Goal: Task Accomplishment & Management: Manage account settings

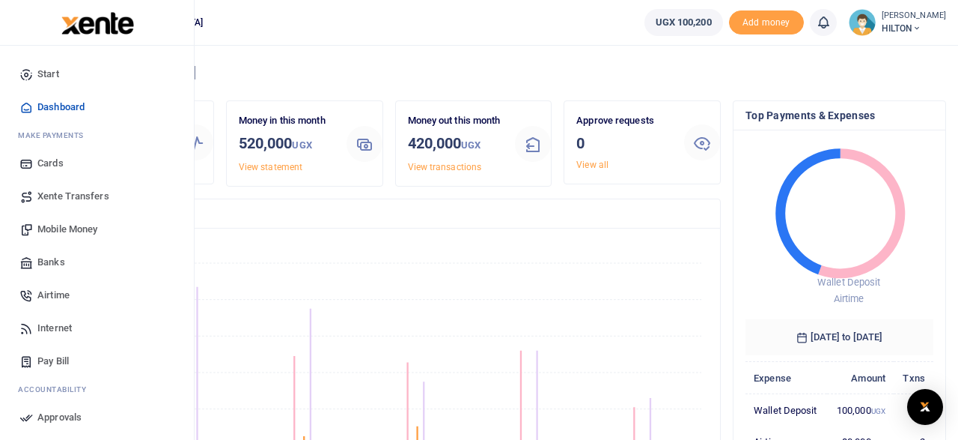
click at [56, 297] on span "Airtime" at bounding box center [53, 295] width 32 height 15
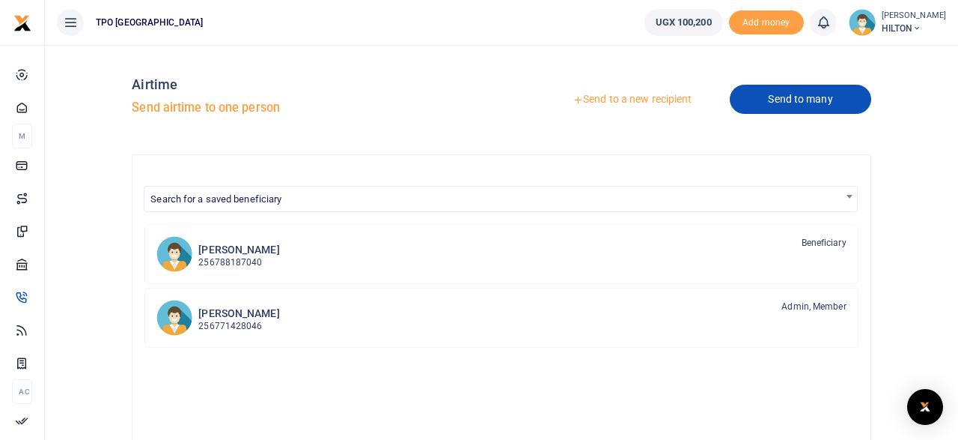
click at [788, 101] on link "Send to many" at bounding box center [800, 99] width 141 height 29
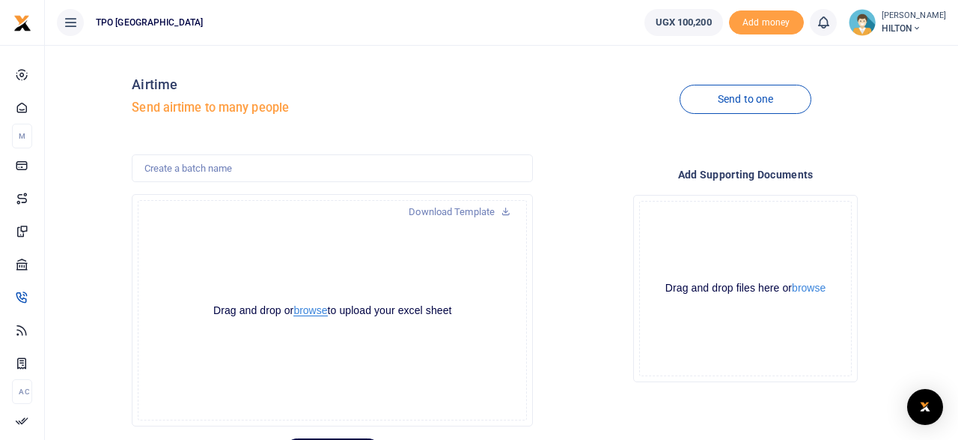
click at [306, 311] on button "browse" at bounding box center [311, 310] width 34 height 11
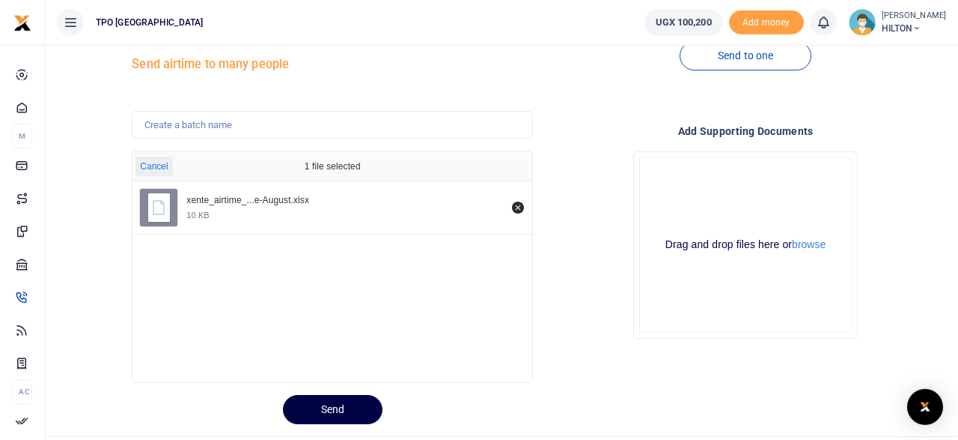
scroll to position [78, 0]
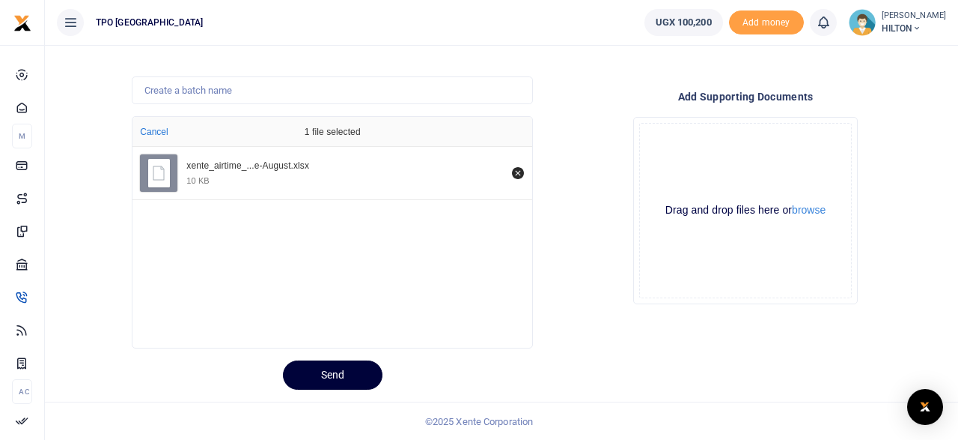
click at [329, 378] on button "Send" at bounding box center [333, 374] width 100 height 29
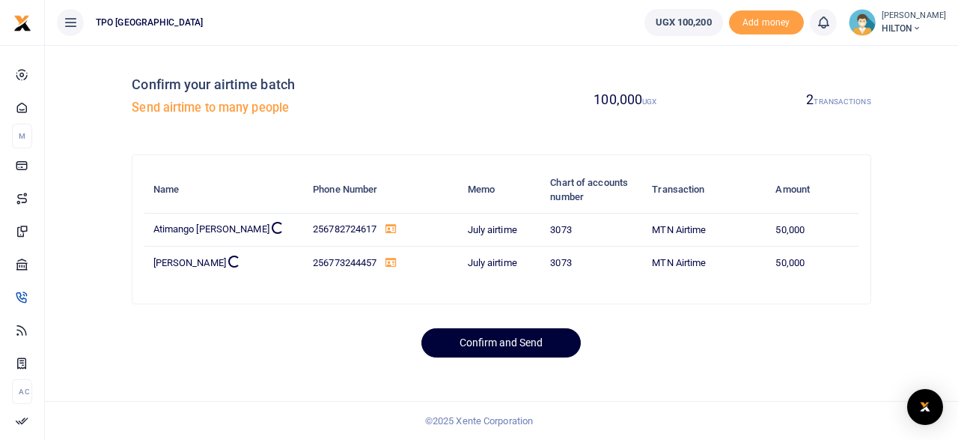
scroll to position [0, 0]
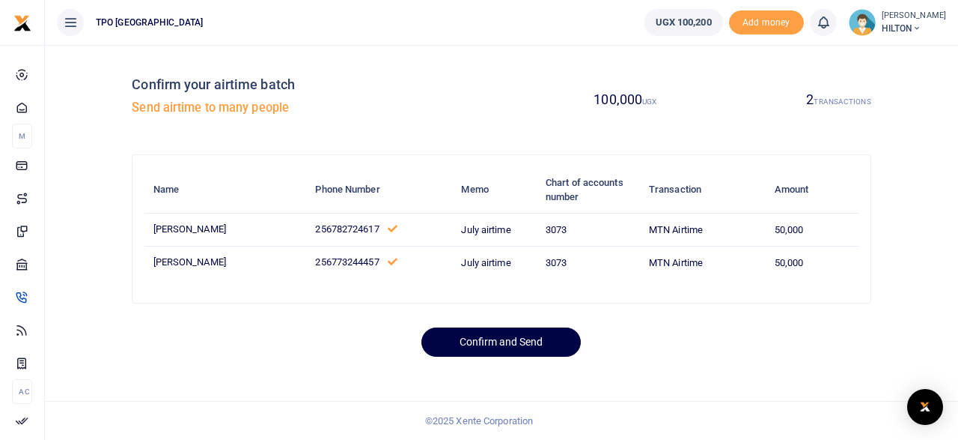
click at [460, 230] on td "July airtime" at bounding box center [495, 229] width 85 height 33
click at [478, 341] on button "Confirm and Send" at bounding box center [501, 341] width 159 height 29
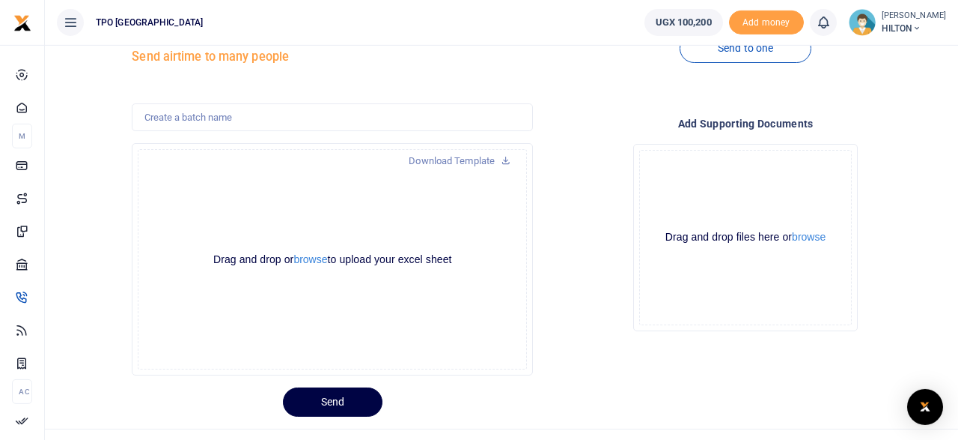
scroll to position [78, 0]
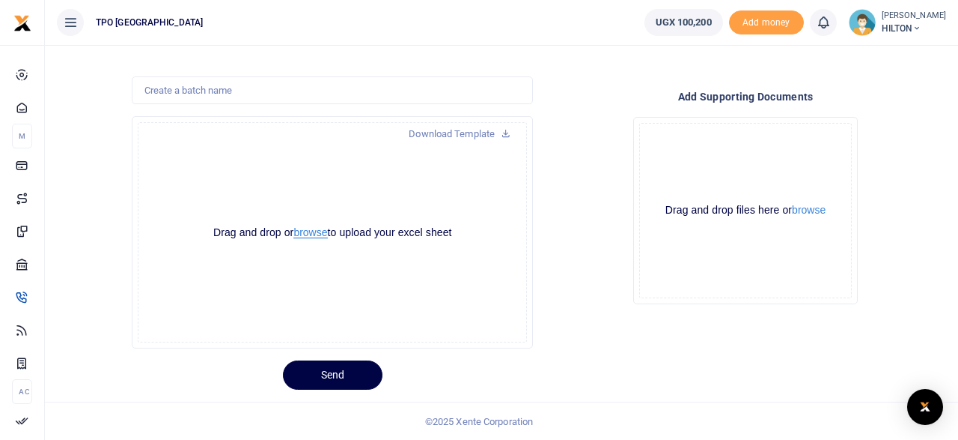
click at [303, 234] on button "browse" at bounding box center [311, 232] width 34 height 11
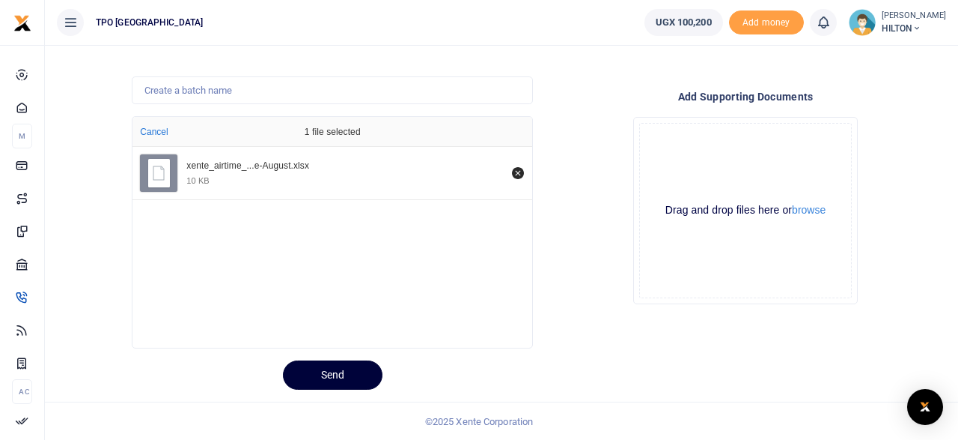
click at [333, 377] on button "Send" at bounding box center [333, 374] width 100 height 29
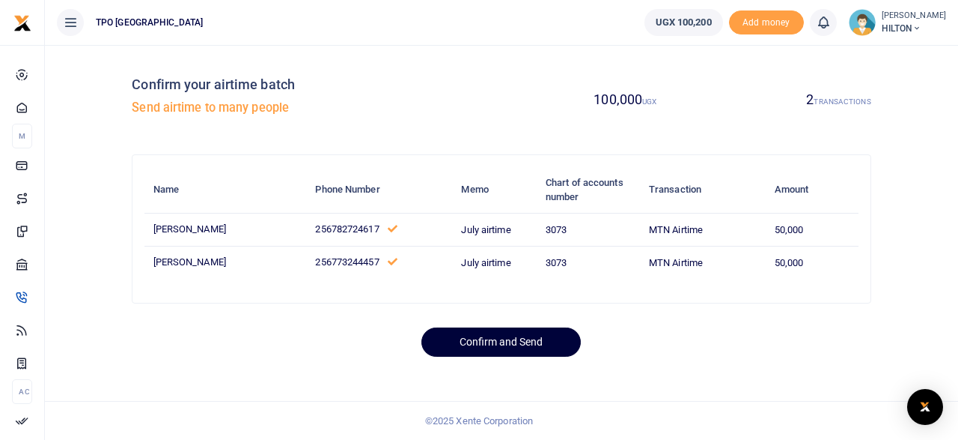
click at [503, 341] on button "Confirm and Send" at bounding box center [501, 341] width 159 height 29
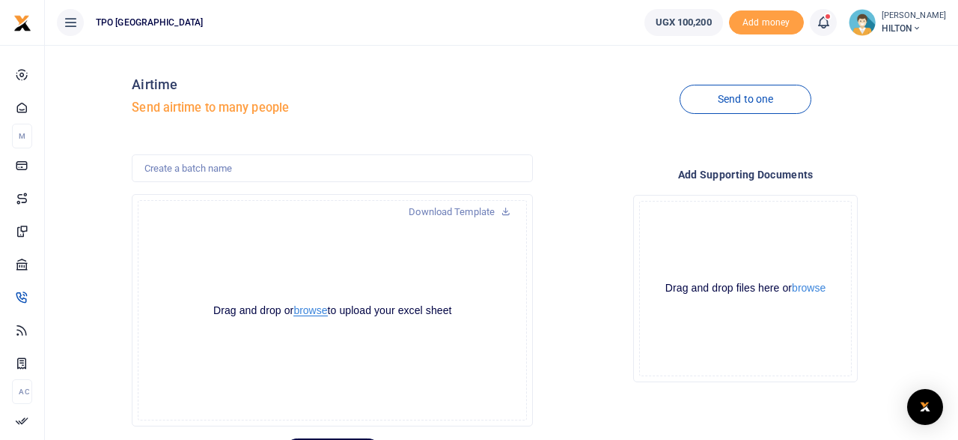
click at [309, 314] on button "browse" at bounding box center [311, 310] width 34 height 11
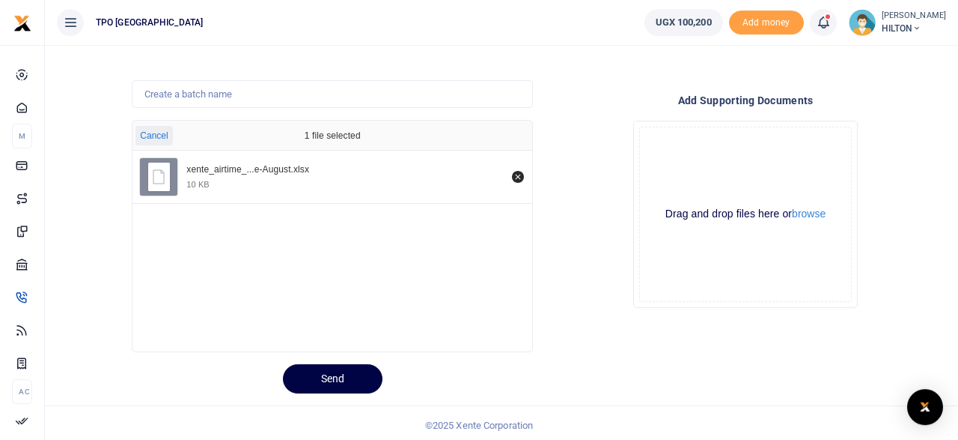
scroll to position [78, 0]
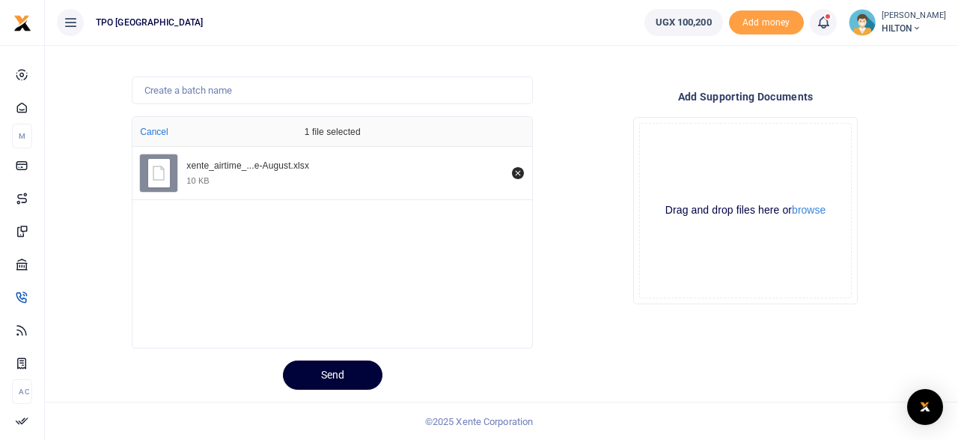
click at [338, 373] on button "Send" at bounding box center [333, 374] width 100 height 29
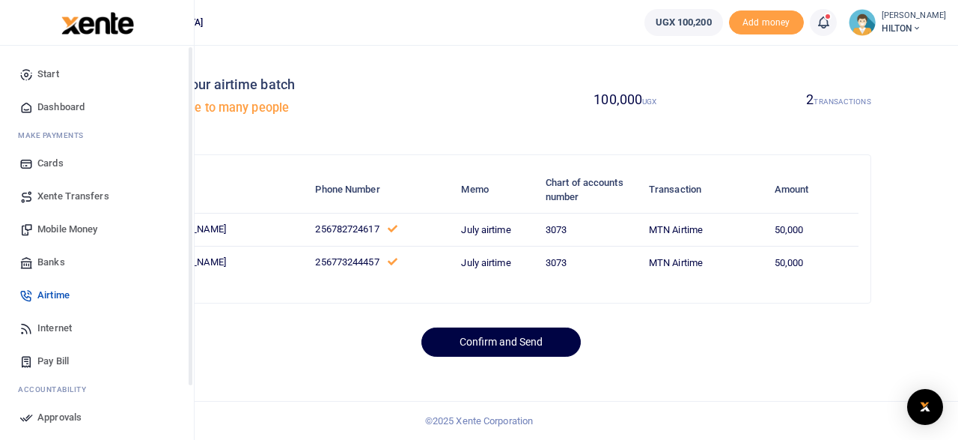
scroll to position [72, 0]
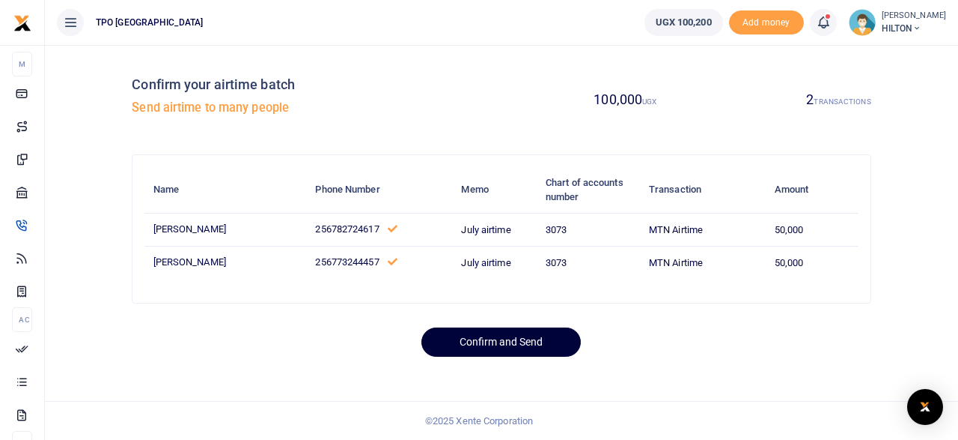
click at [491, 342] on button "Confirm and Send" at bounding box center [501, 341] width 159 height 29
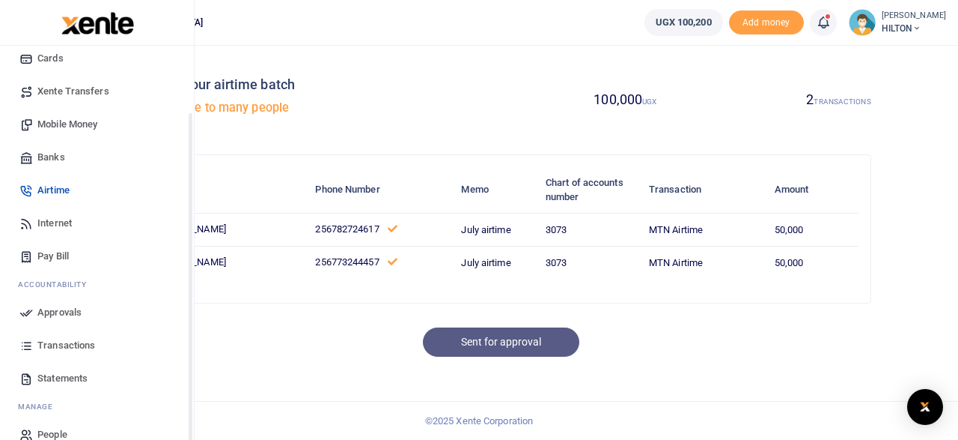
scroll to position [127, 0]
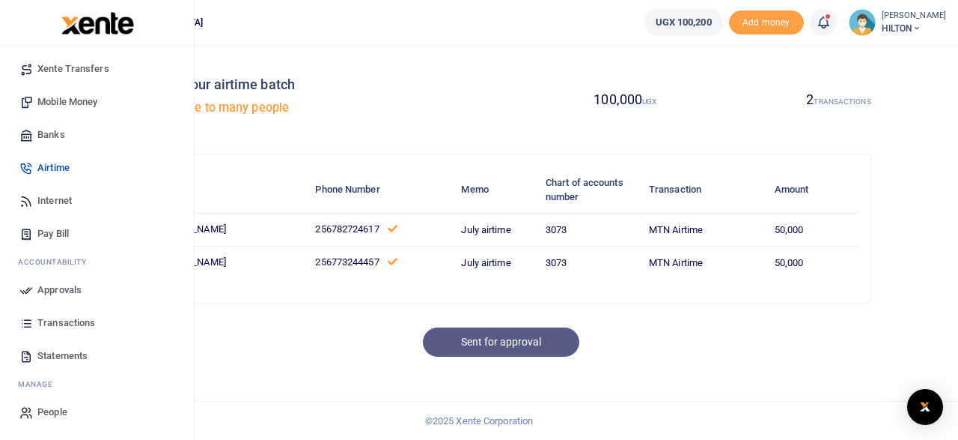
click at [58, 291] on span "Approvals" at bounding box center [59, 289] width 44 height 15
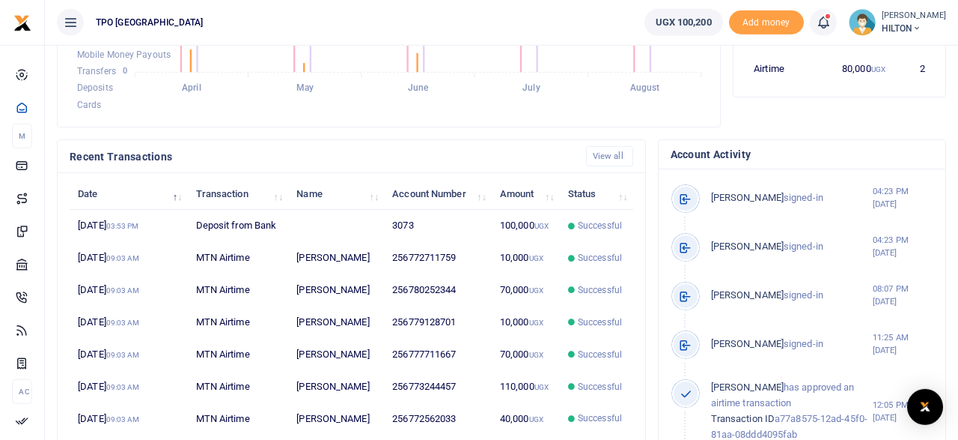
scroll to position [76, 0]
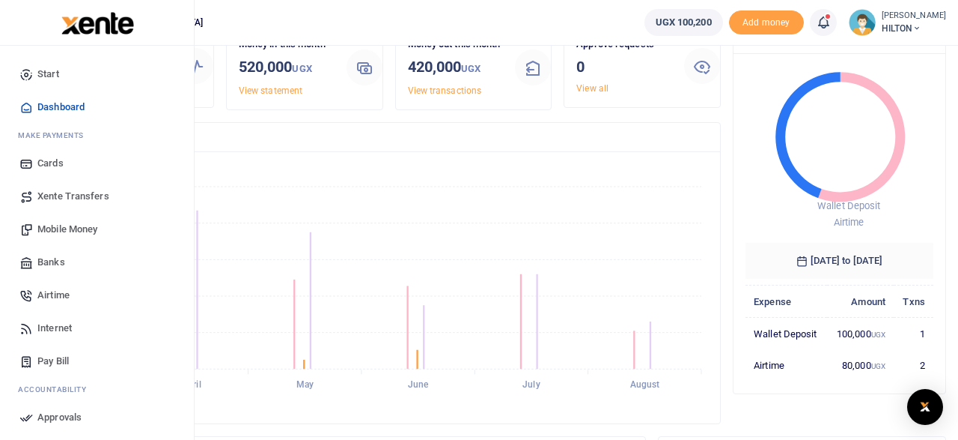
click at [43, 293] on span "Airtime" at bounding box center [53, 295] width 32 height 15
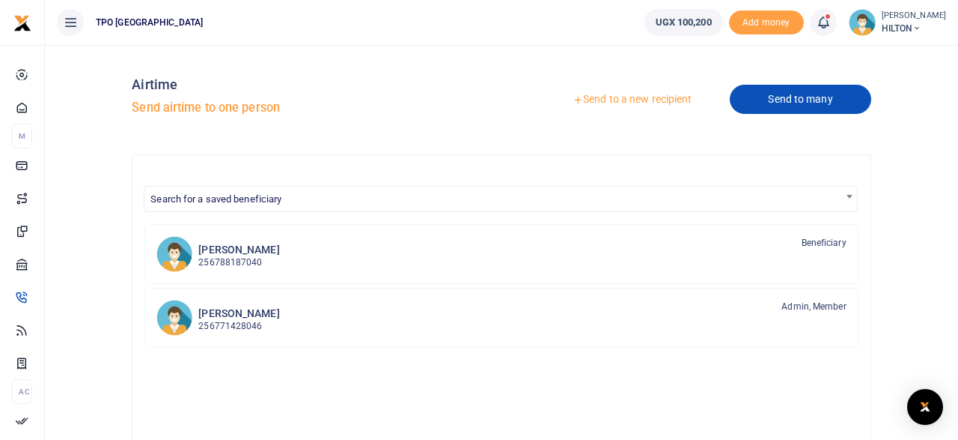
click at [785, 99] on link "Send to many" at bounding box center [800, 99] width 141 height 29
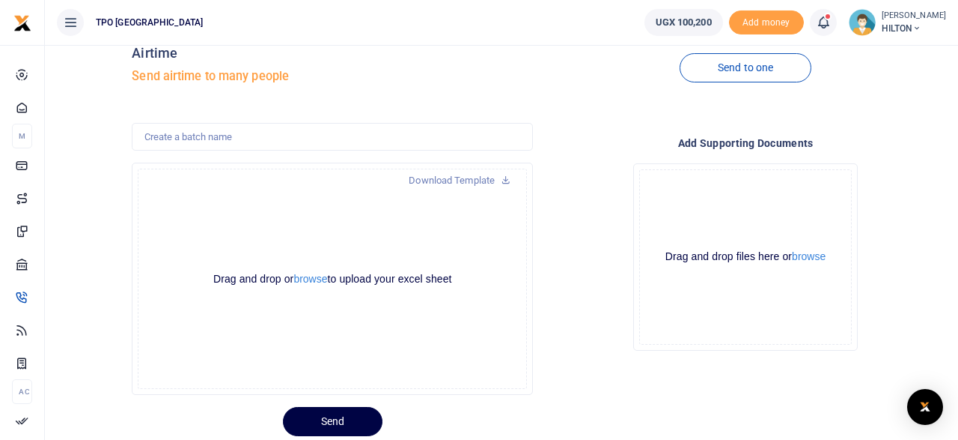
scroll to position [78, 0]
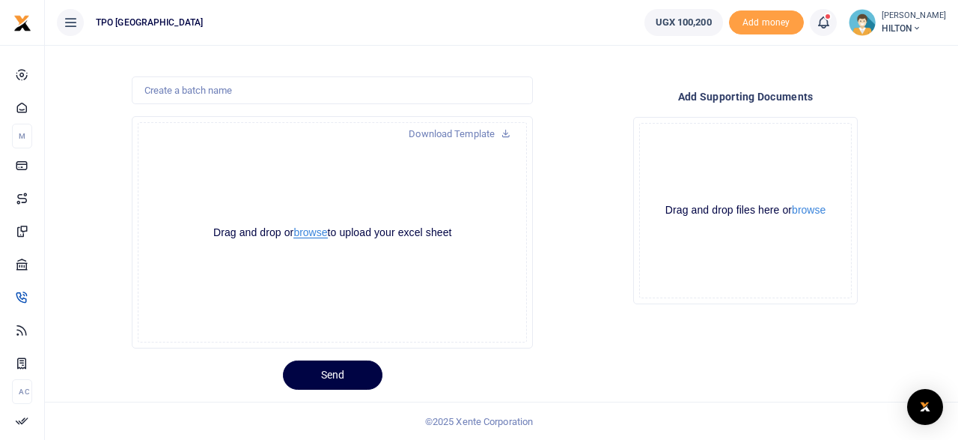
click at [303, 235] on button "browse" at bounding box center [311, 232] width 34 height 11
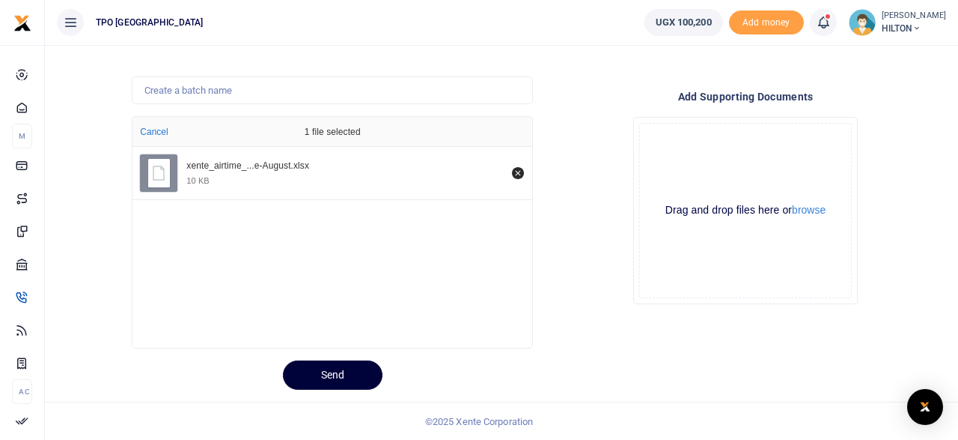
click at [331, 375] on button "Send" at bounding box center [333, 374] width 100 height 29
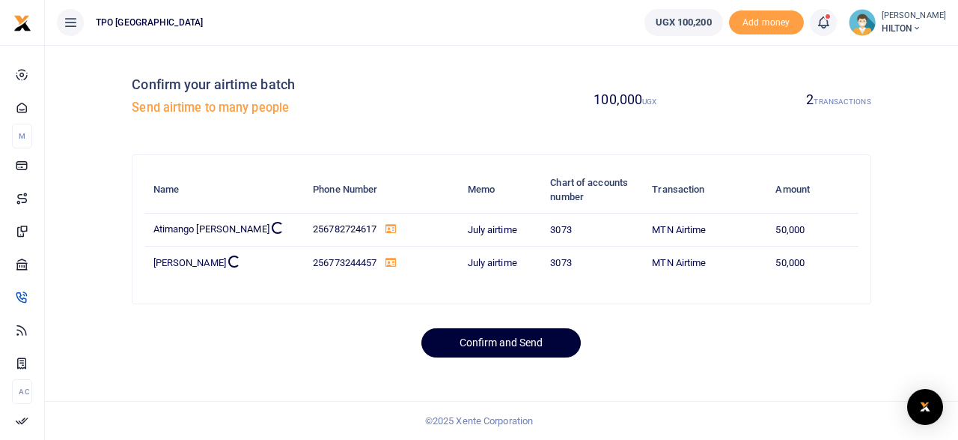
scroll to position [0, 0]
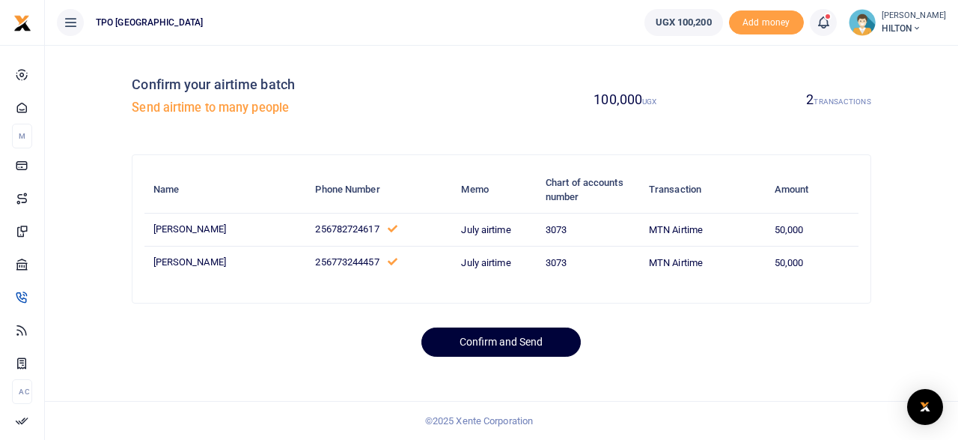
click at [493, 341] on button "Confirm and Send" at bounding box center [501, 341] width 159 height 29
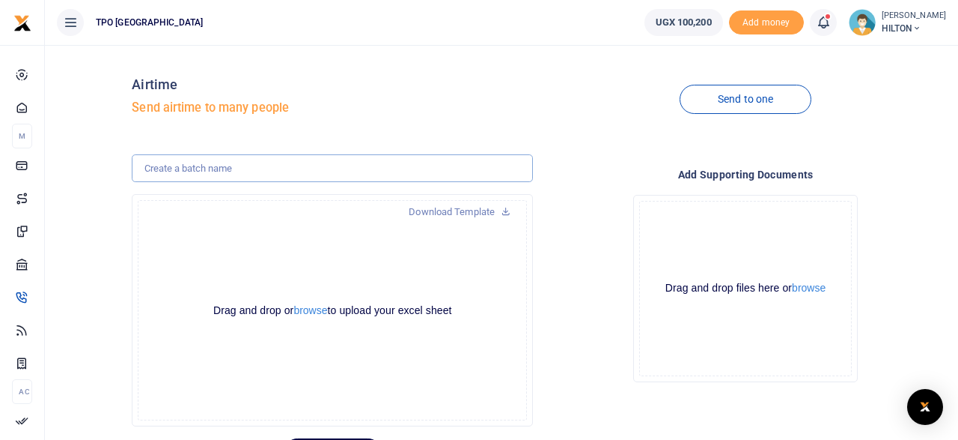
click at [212, 165] on input "text" at bounding box center [332, 168] width 401 height 28
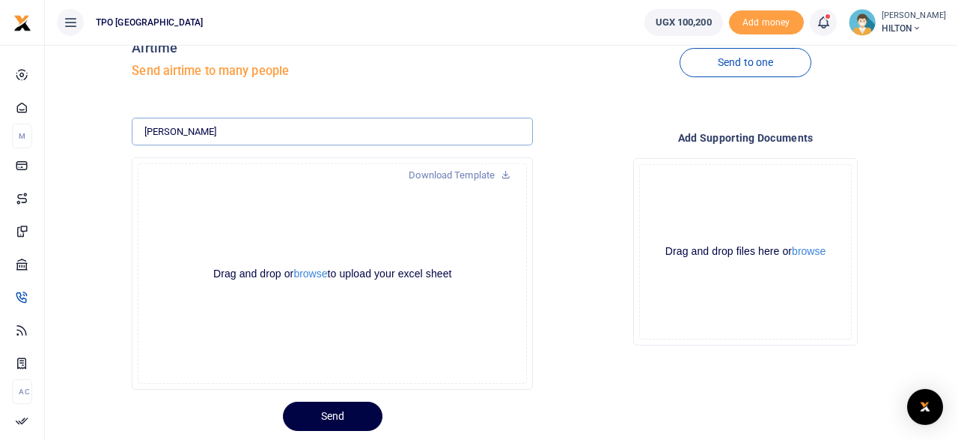
scroll to position [78, 0]
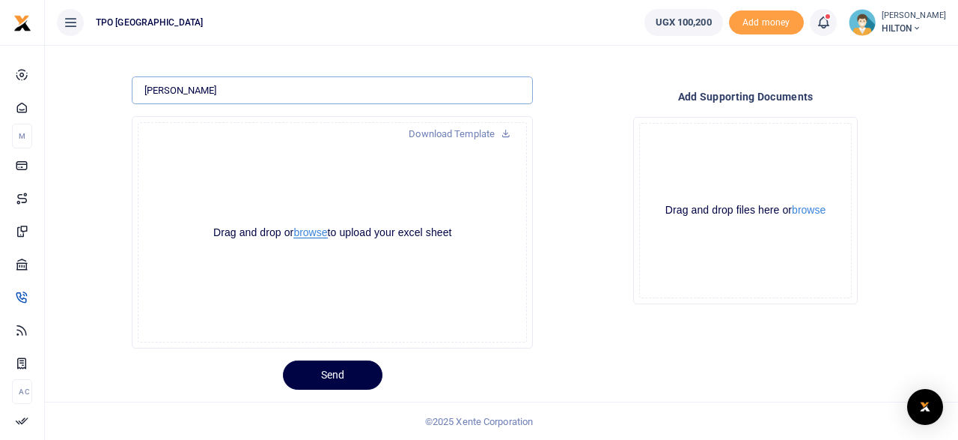
type input "STROMME"
click at [305, 235] on button "browse" at bounding box center [311, 232] width 34 height 11
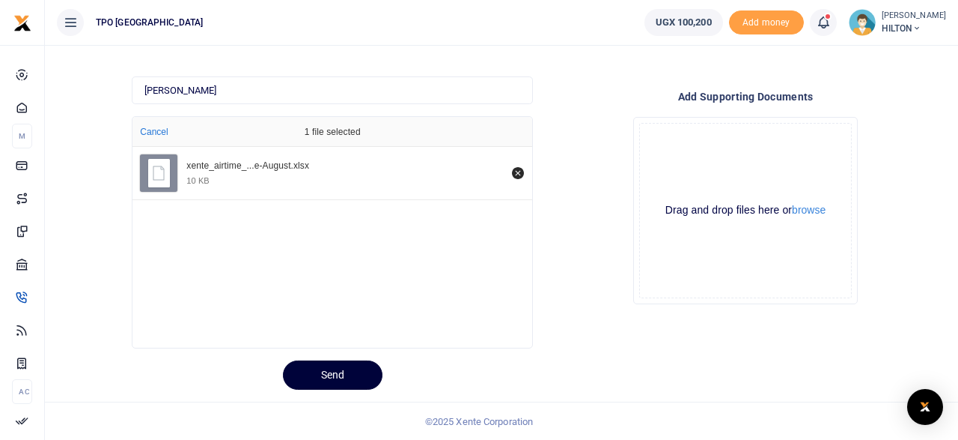
click at [329, 376] on button "Send" at bounding box center [333, 374] width 100 height 29
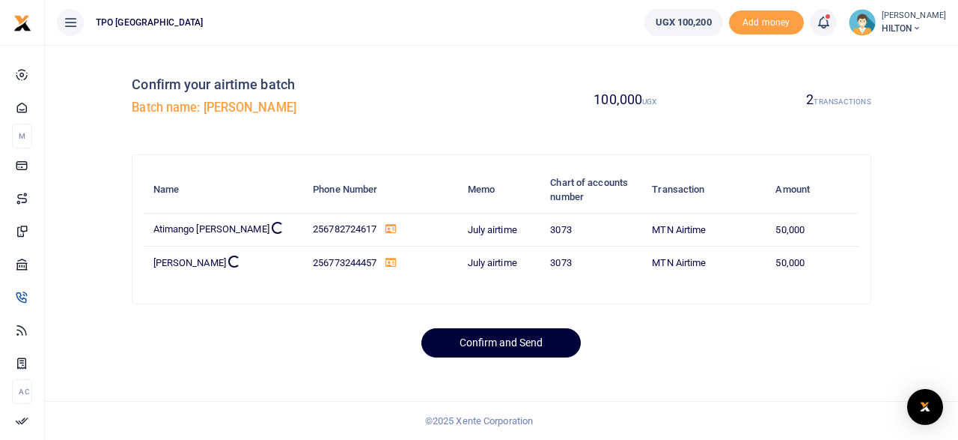
scroll to position [0, 0]
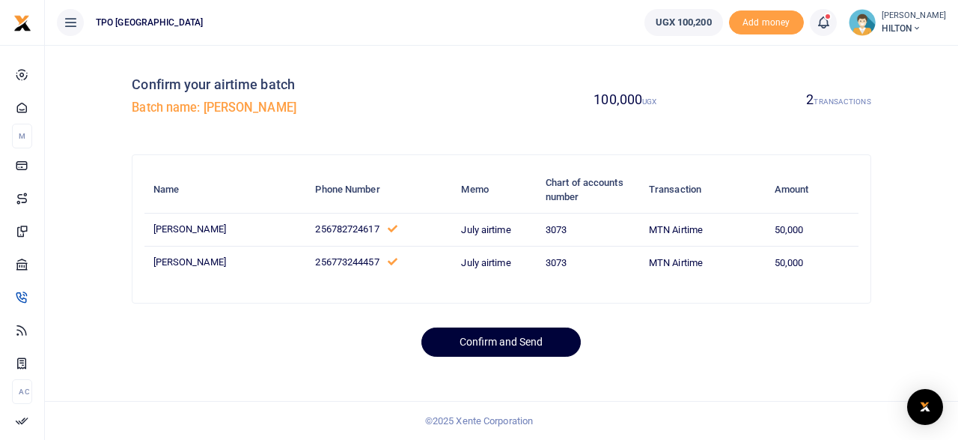
click at [496, 343] on button "Confirm and Send" at bounding box center [501, 341] width 159 height 29
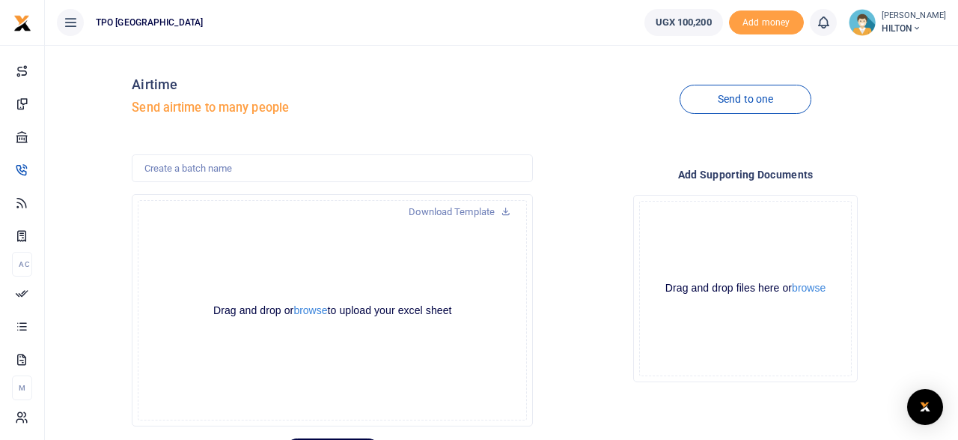
click at [914, 31] on icon at bounding box center [917, 28] width 9 height 10
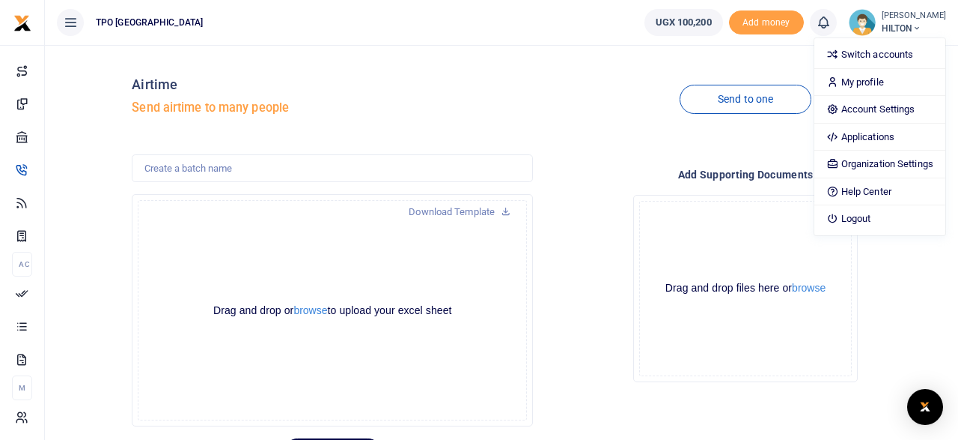
click at [611, 130] on div "Send to one" at bounding box center [745, 99] width 413 height 85
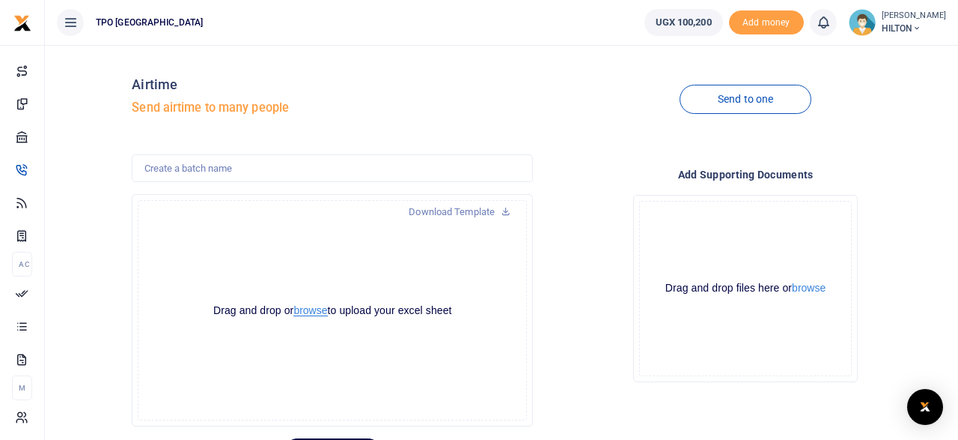
click at [311, 314] on button "browse" at bounding box center [311, 310] width 34 height 11
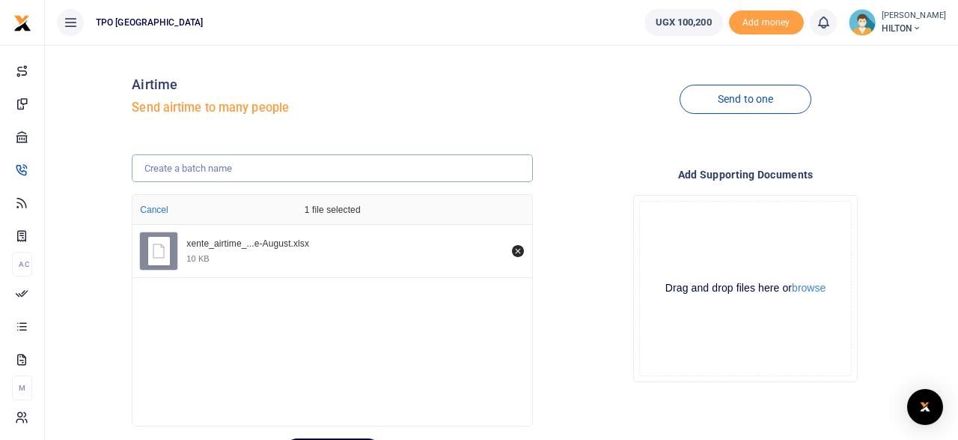
click at [210, 164] on input "text" at bounding box center [332, 168] width 401 height 28
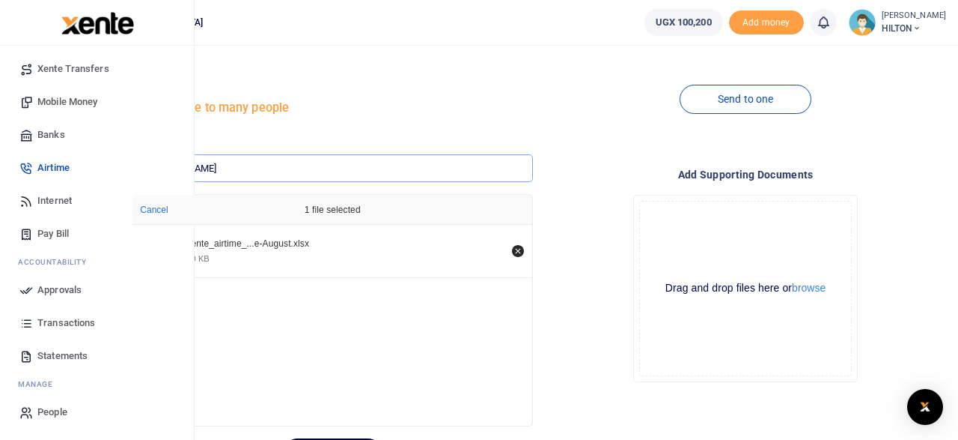
scroll to position [105, 0]
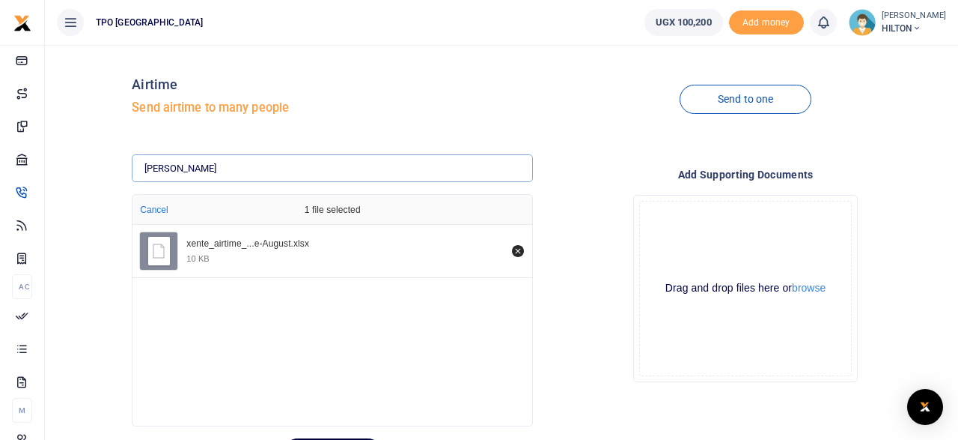
type input "STROMME"
click at [70, 25] on icon at bounding box center [70, 22] width 15 height 16
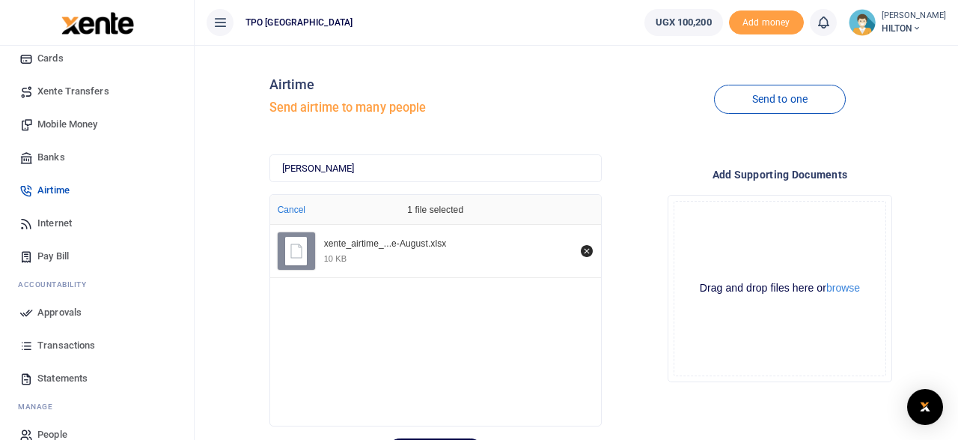
click at [469, 76] on div "Airtime Send airtime to many people" at bounding box center [436, 99] width 332 height 85
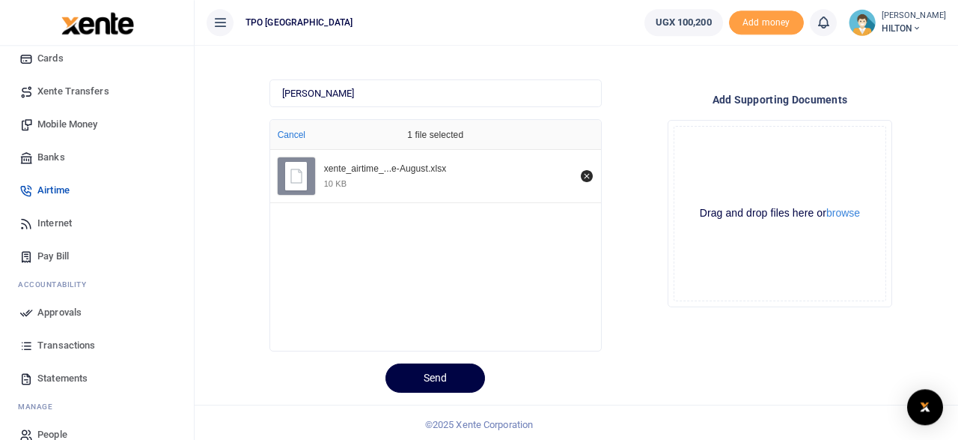
scroll to position [78, 0]
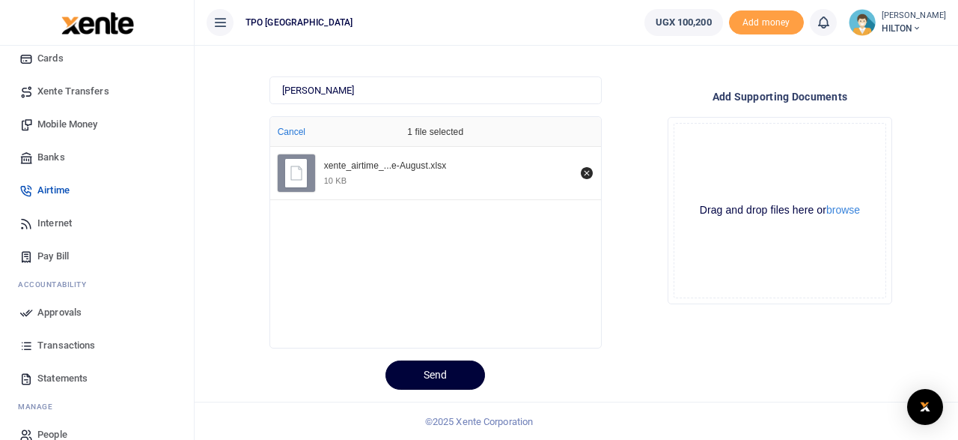
click at [421, 374] on button "Send" at bounding box center [436, 374] width 100 height 29
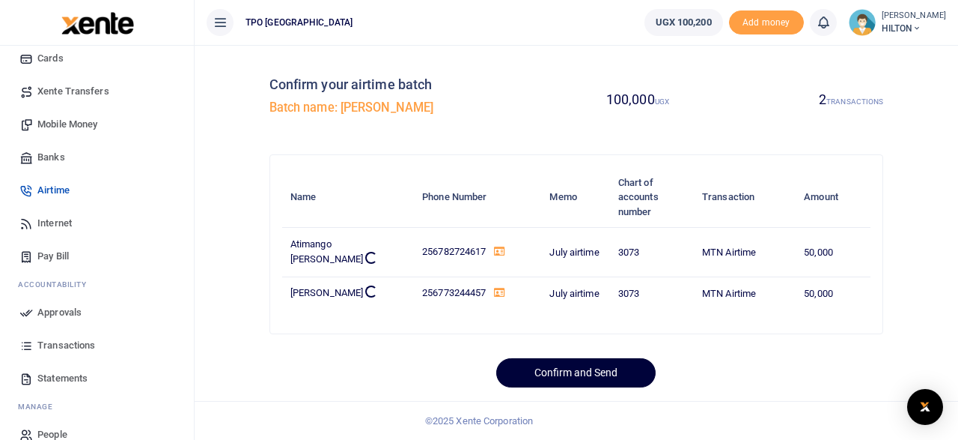
scroll to position [0, 0]
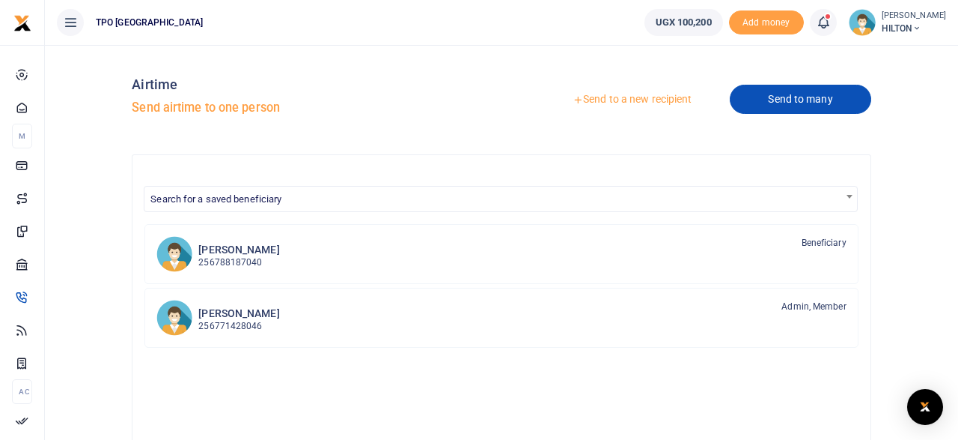
click at [781, 102] on link "Send to many" at bounding box center [800, 99] width 141 height 29
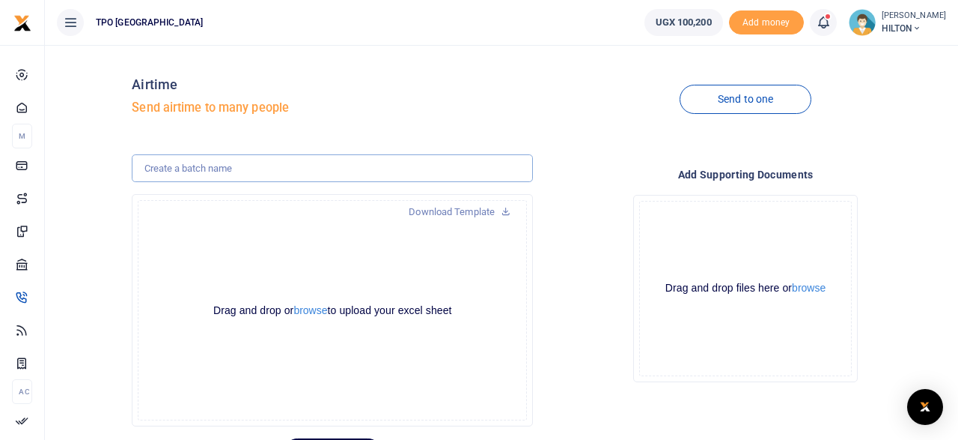
click at [216, 164] on input "text" at bounding box center [332, 168] width 401 height 28
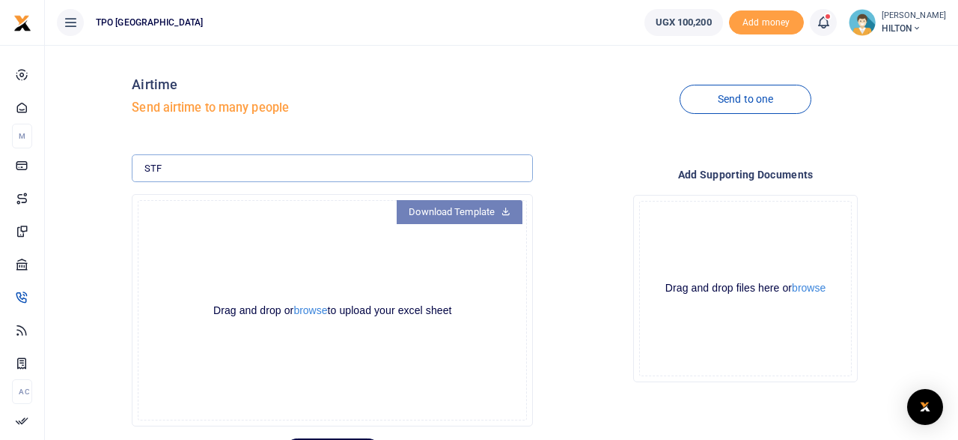
type input "STF"
click at [436, 213] on link "Download Template" at bounding box center [460, 212] width 126 height 24
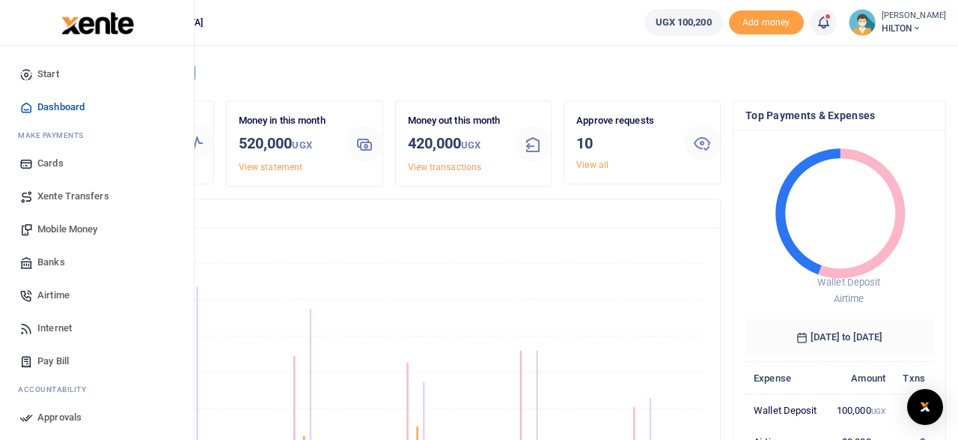
click at [52, 295] on span "Airtime" at bounding box center [53, 295] width 32 height 15
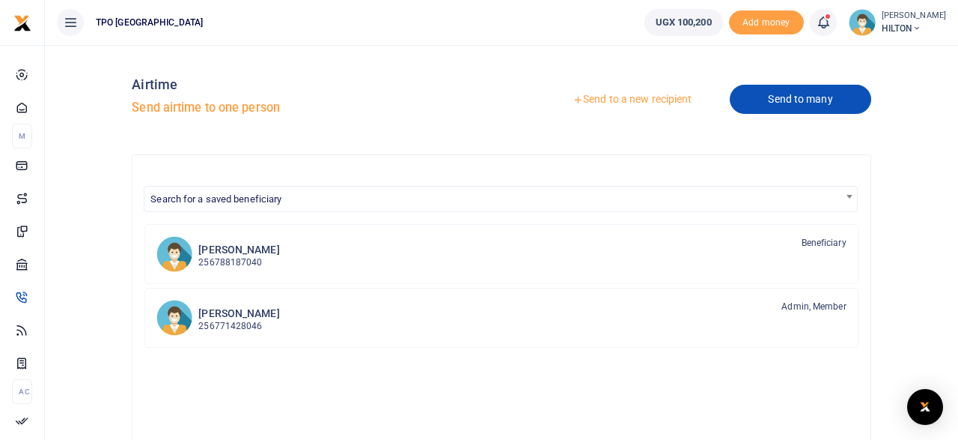
click at [788, 103] on link "Send to many" at bounding box center [800, 99] width 141 height 29
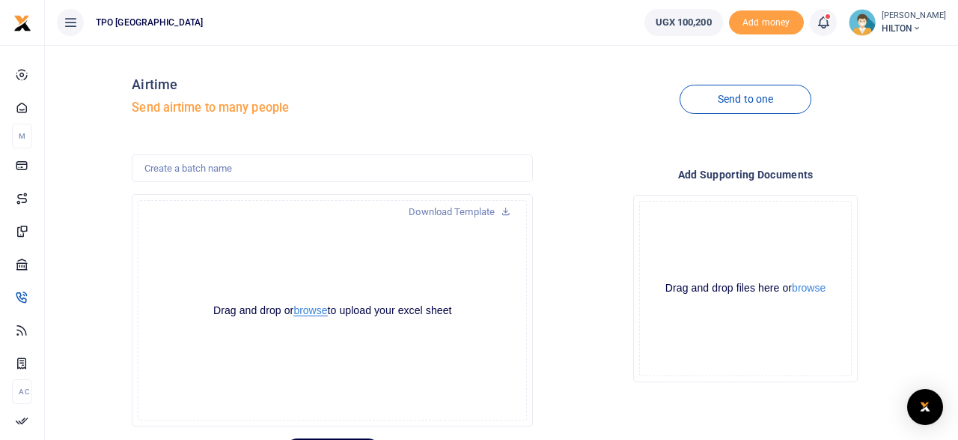
click at [311, 312] on button "browse" at bounding box center [311, 310] width 34 height 11
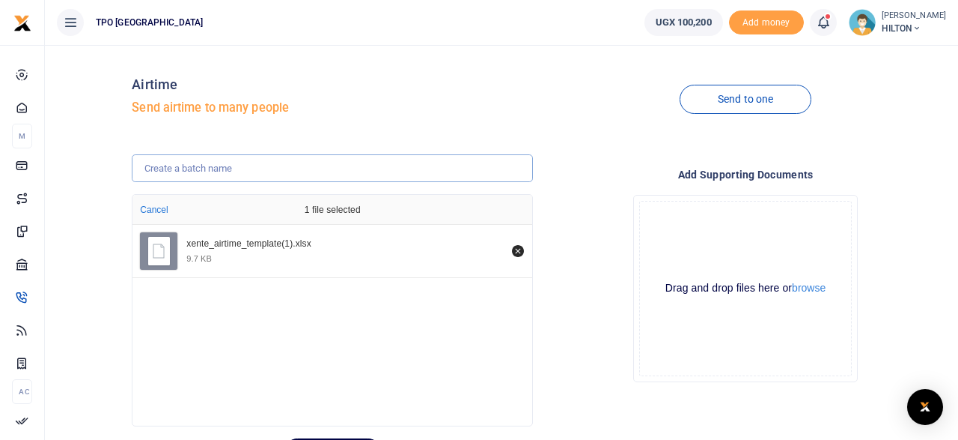
click at [211, 164] on input "text" at bounding box center [332, 168] width 401 height 28
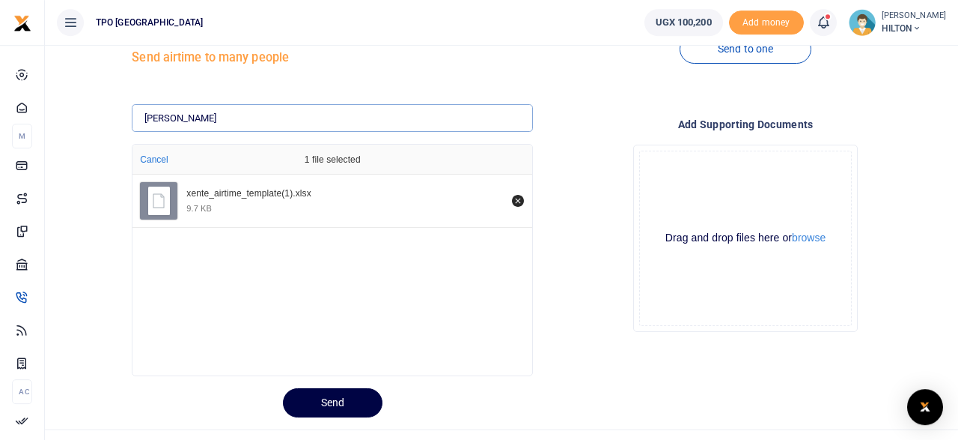
scroll to position [78, 0]
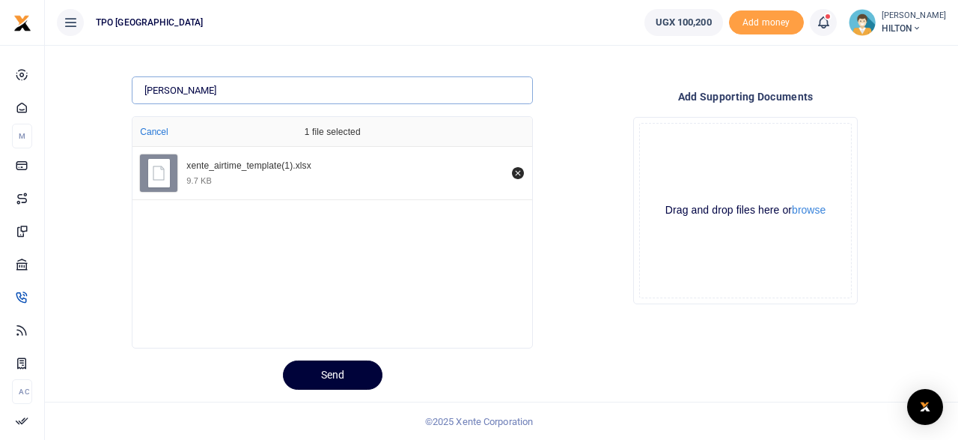
type input "[PERSON_NAME]"
click at [338, 375] on button "Send" at bounding box center [333, 374] width 100 height 29
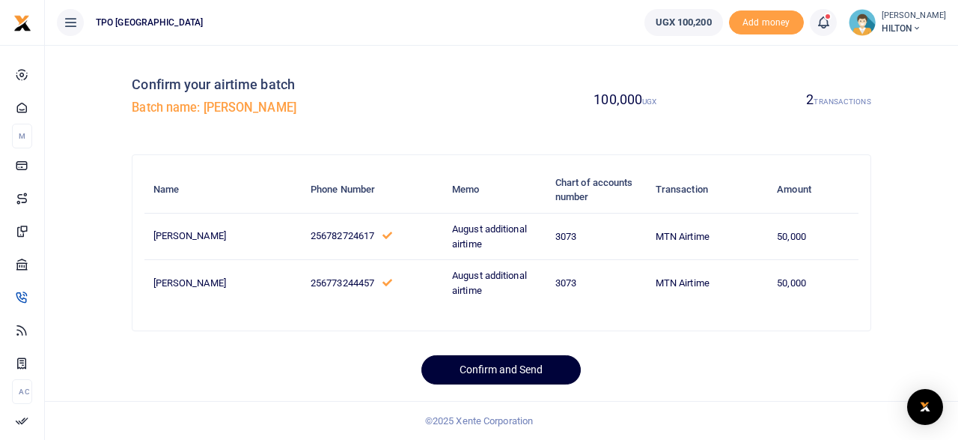
click at [480, 366] on button "Confirm and Send" at bounding box center [501, 369] width 159 height 29
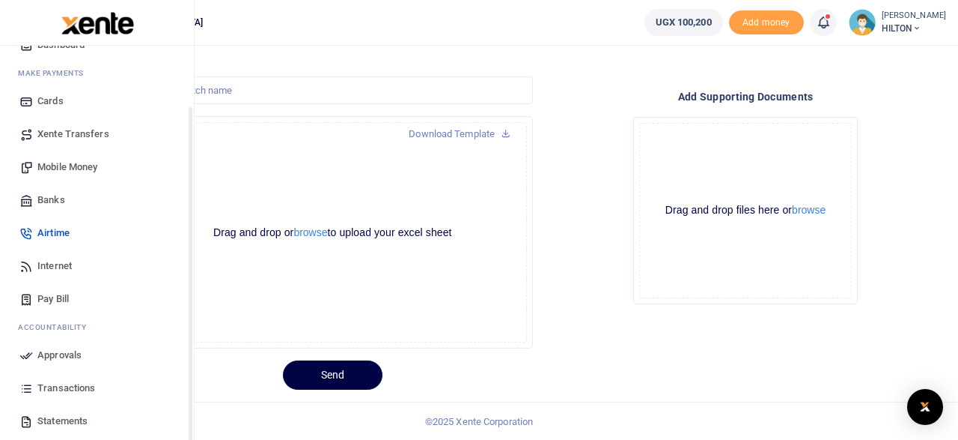
scroll to position [127, 0]
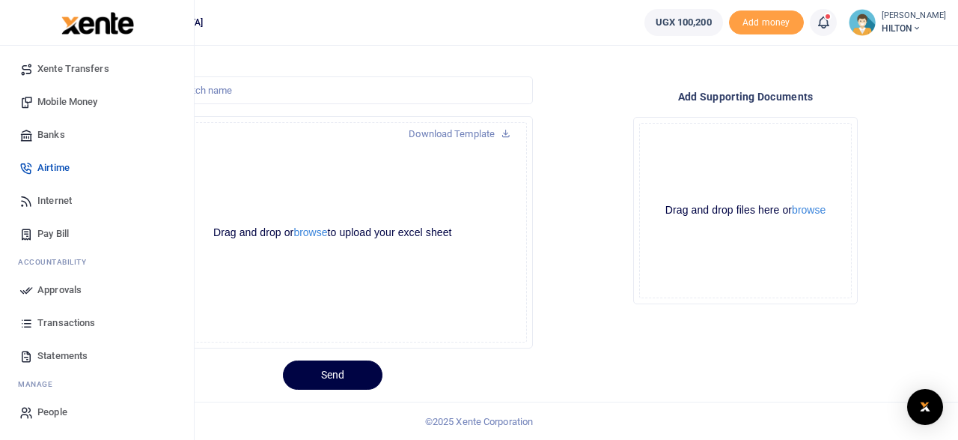
click at [50, 291] on span "Approvals" at bounding box center [59, 289] width 44 height 15
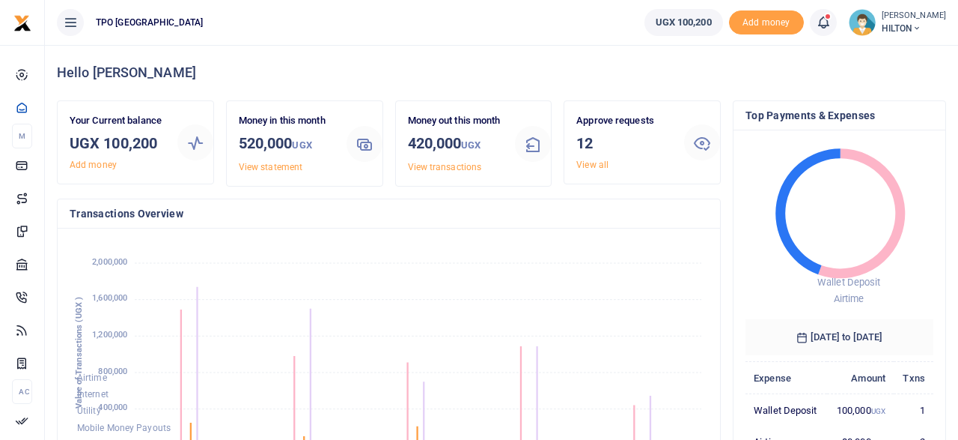
scroll to position [1, 1]
click at [317, 262] on foreignobject "Airtime Internet Utility Mobile Money Payouts Transfers Deposits Cards" at bounding box center [389, 363] width 639 height 247
click at [599, 136] on h3 "12" at bounding box center [625, 143] width 96 height 22
click at [595, 162] on link "View all" at bounding box center [593, 164] width 32 height 10
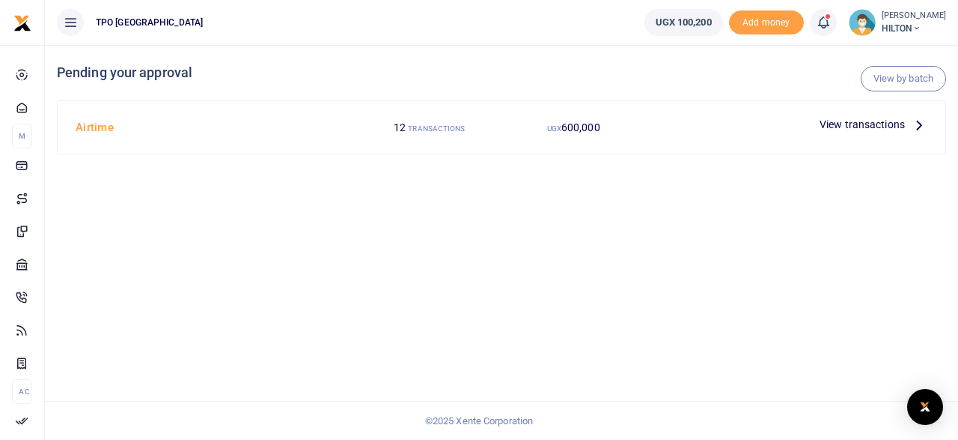
click at [862, 130] on span "View transactions" at bounding box center [862, 124] width 85 height 16
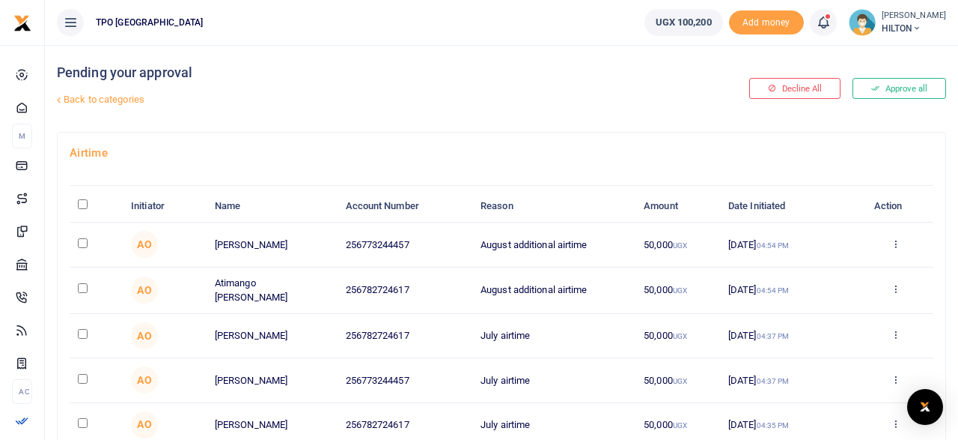
click at [82, 240] on input "checkbox" at bounding box center [83, 243] width 10 height 10
checkbox input "true"
click at [83, 285] on input "checkbox" at bounding box center [83, 288] width 10 height 10
checkbox input "true"
click at [898, 86] on div "Decline All Approve all" at bounding box center [802, 88] width 300 height 87
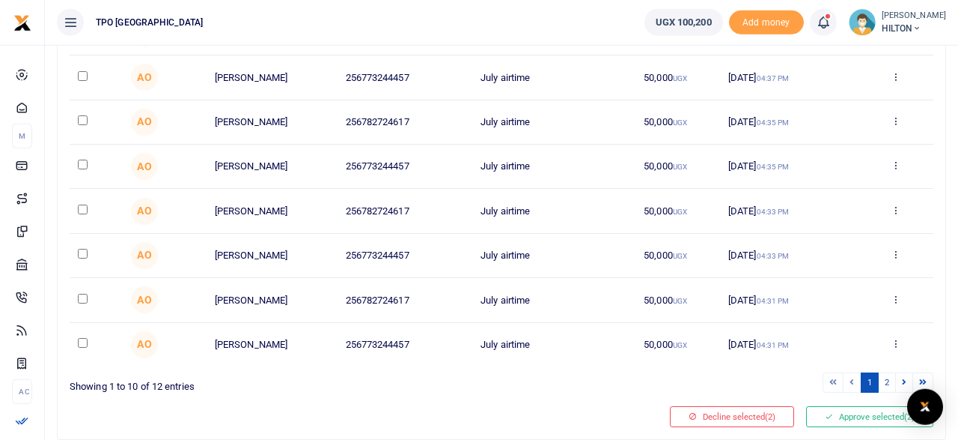
scroll to position [346, 0]
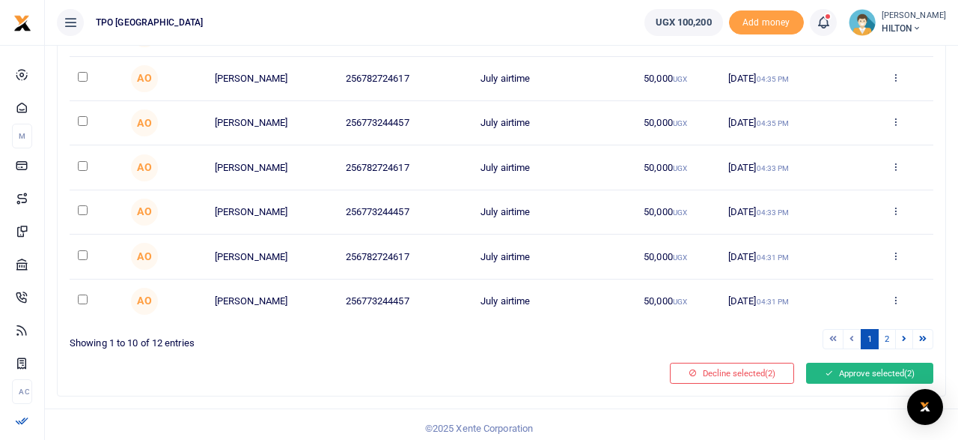
click at [865, 363] on button "Approve selected (2)" at bounding box center [869, 372] width 127 height 21
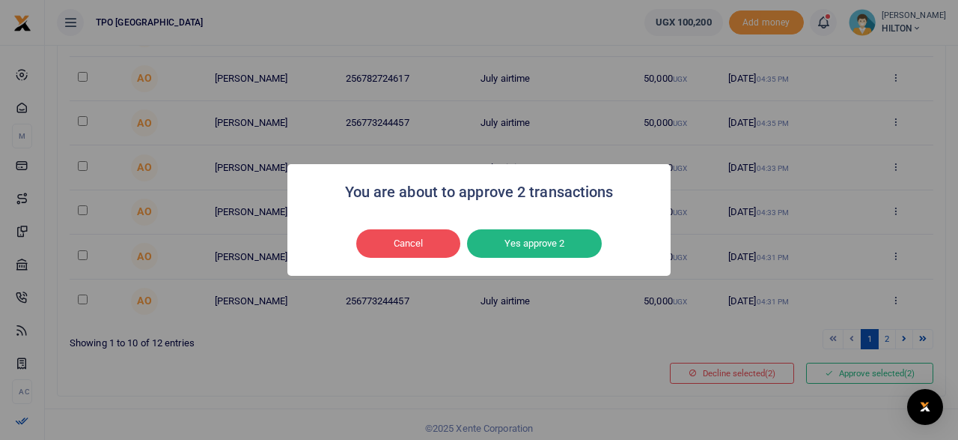
drag, startPoint x: 532, startPoint y: 242, endPoint x: 544, endPoint y: 238, distance: 12.6
click at [543, 239] on button "Yes approve 2" at bounding box center [534, 243] width 135 height 28
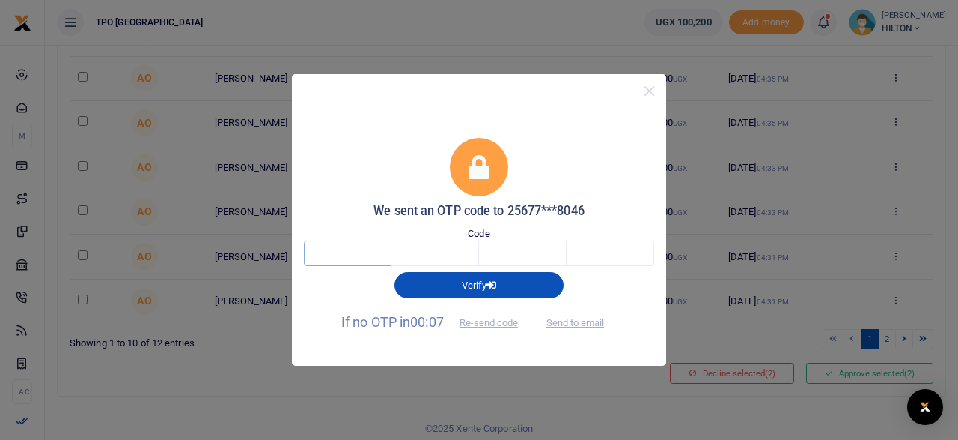
click at [336, 255] on input "text" at bounding box center [348, 252] width 88 height 25
type input "9"
type input "1"
type input "4"
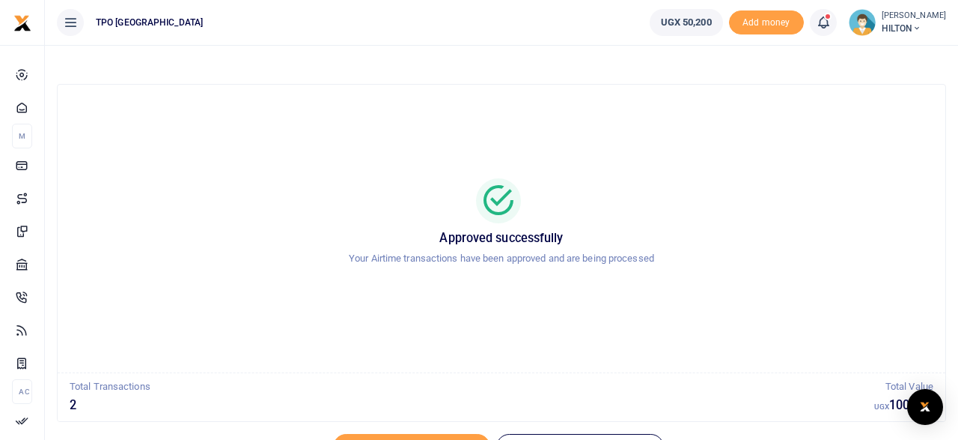
click at [764, 276] on div "Approved successfully Your Airtime transactions have been approved and are bein…" at bounding box center [502, 228] width 852 height 100
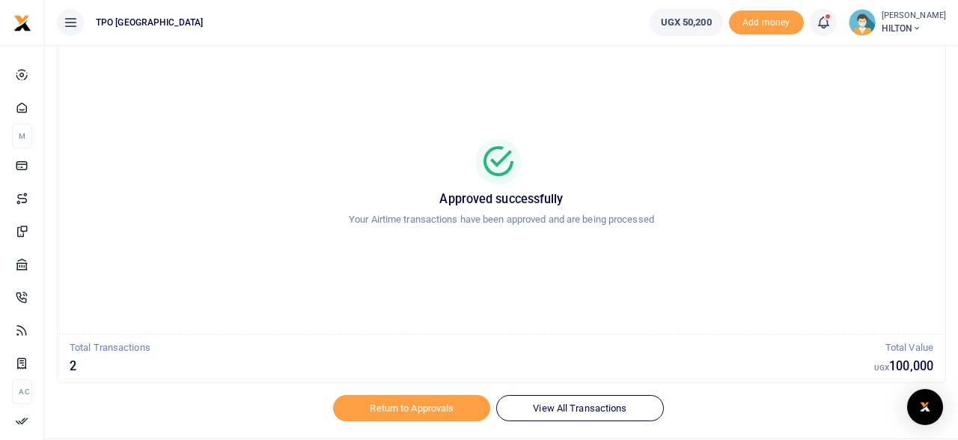
scroll to position [76, 0]
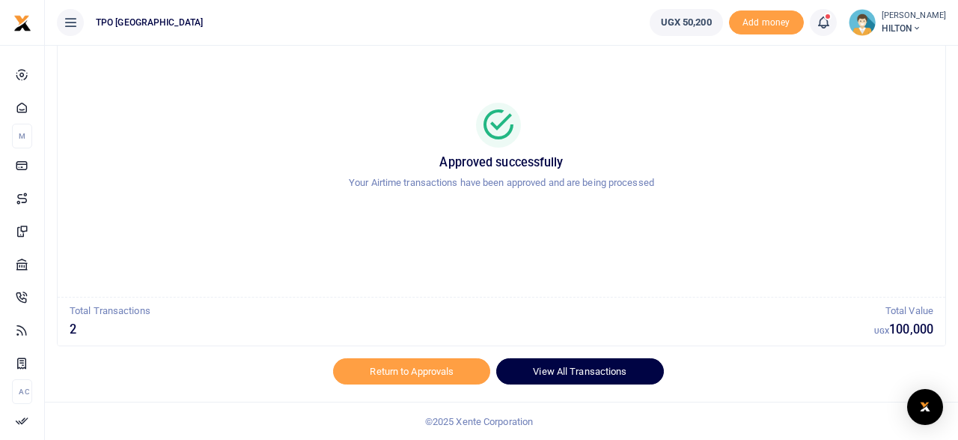
click at [564, 368] on link "View All Transactions" at bounding box center [579, 370] width 167 height 25
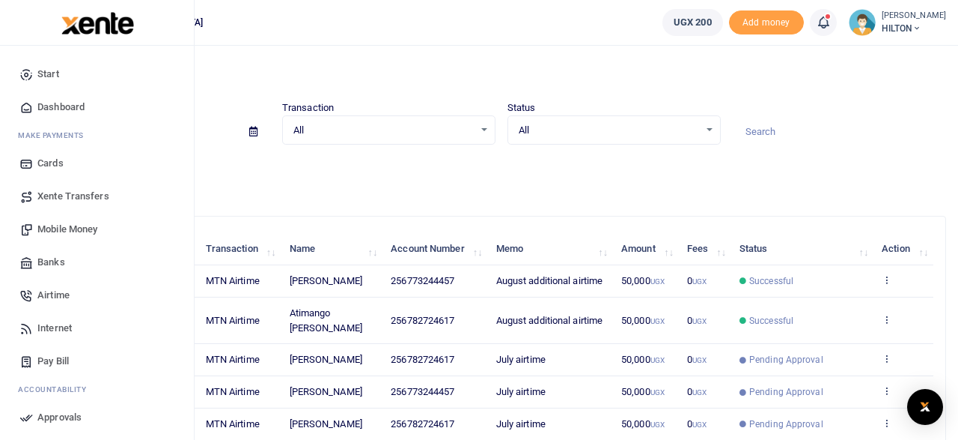
click at [46, 294] on span "Airtime" at bounding box center [53, 295] width 32 height 15
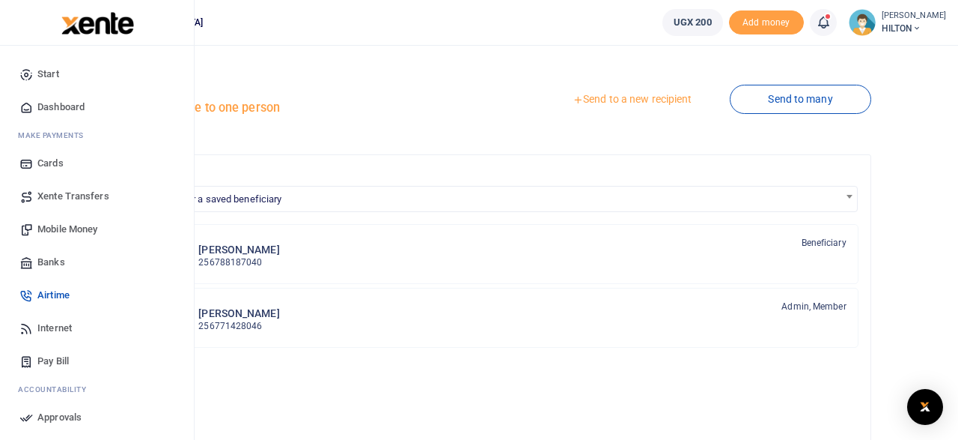
click at [56, 293] on span "Airtime" at bounding box center [53, 295] width 32 height 15
click at [53, 419] on span "Approvals" at bounding box center [59, 417] width 44 height 15
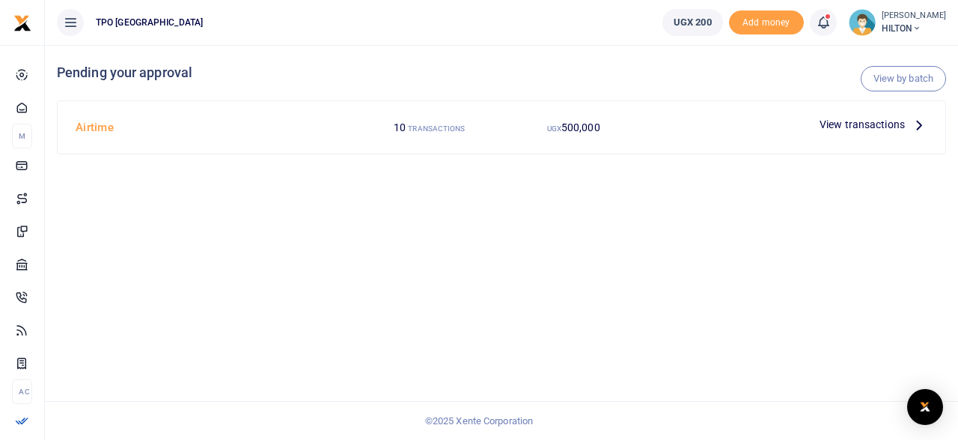
click at [886, 122] on span "View transactions" at bounding box center [862, 124] width 85 height 16
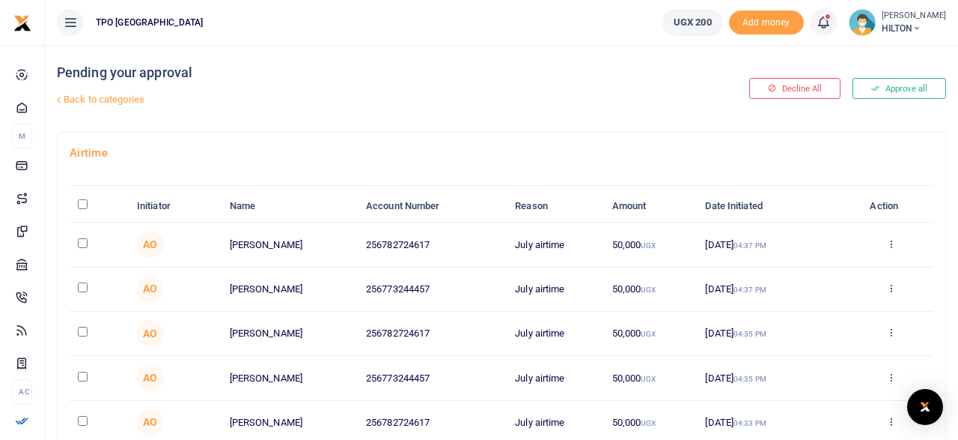
click at [82, 204] on input "\a \a : activate to sort column descending" at bounding box center [83, 204] width 10 height 10
checkbox input "true"
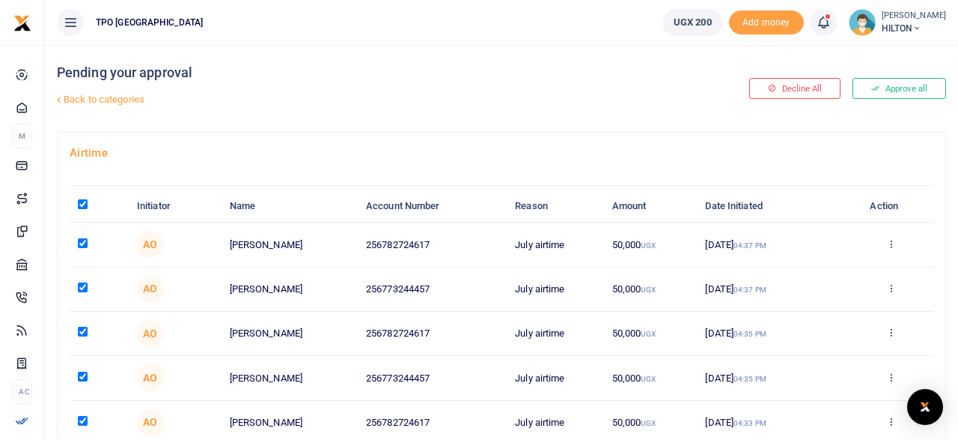
checkbox input "true"
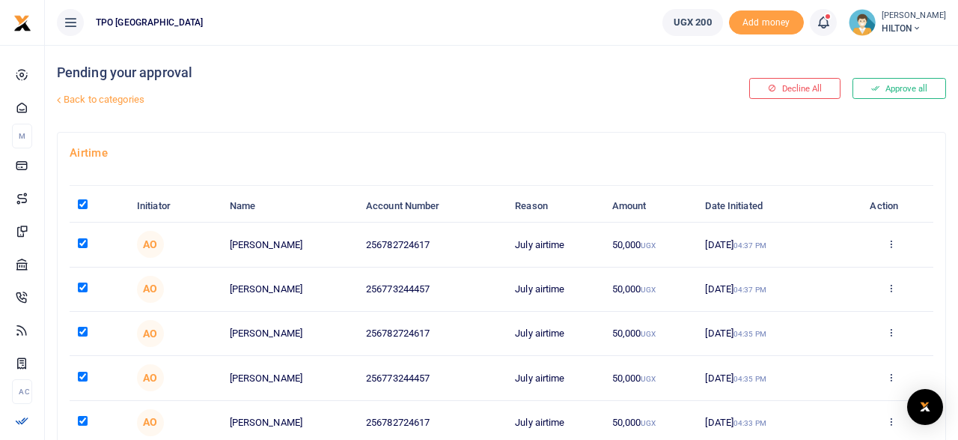
checkbox input "true"
click at [82, 204] on input "\a \a : activate to sort column descending" at bounding box center [83, 204] width 10 height 10
checkbox input "false"
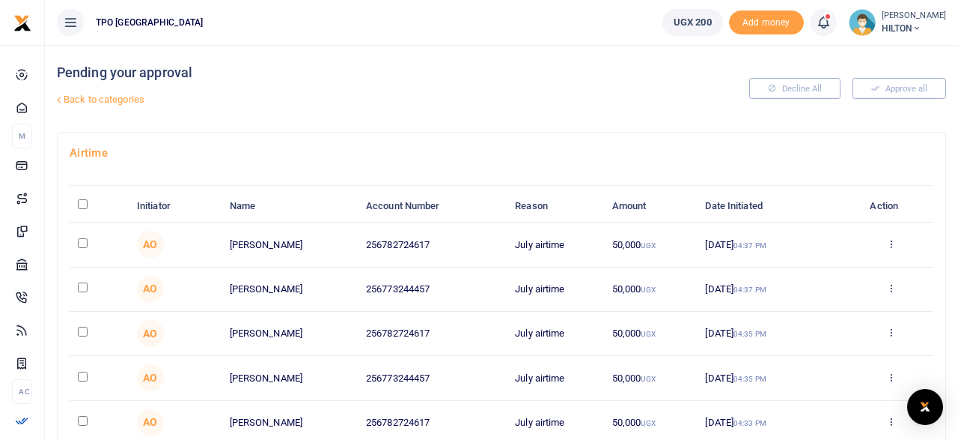
checkbox input "false"
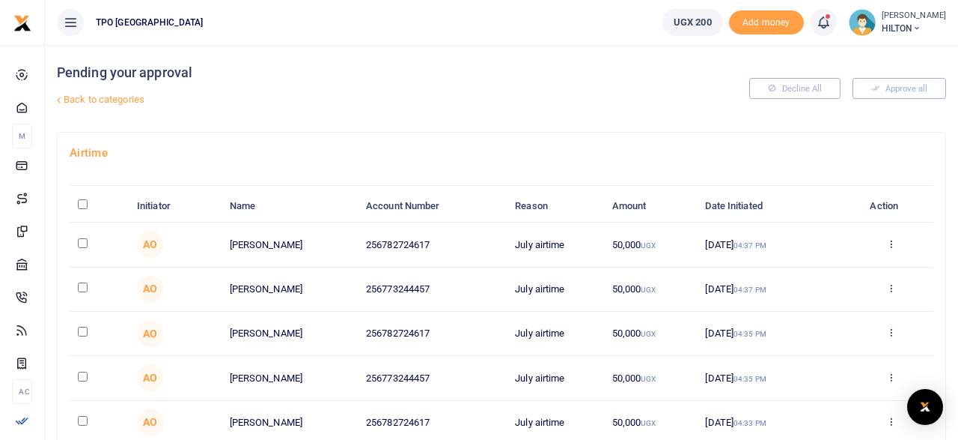
checkbox input "false"
click at [788, 87] on button "Decline All" at bounding box center [795, 88] width 91 height 21
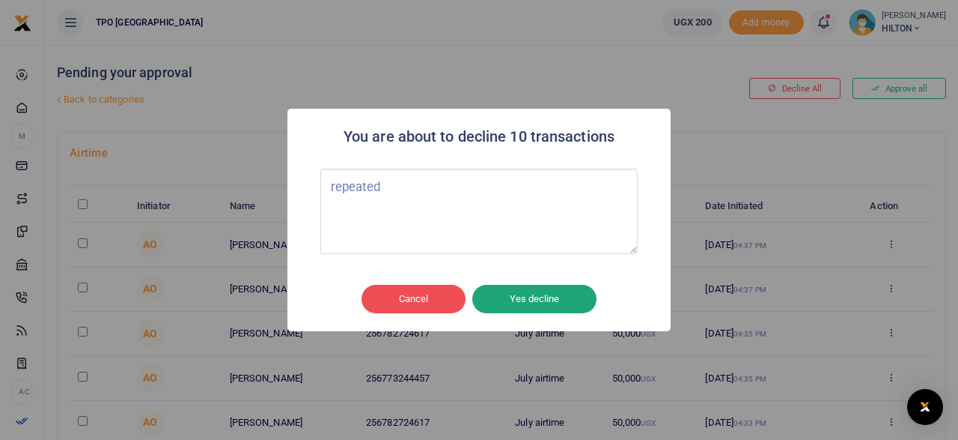
type textarea "repeated"
click at [540, 294] on button "Yes decline" at bounding box center [534, 299] width 124 height 28
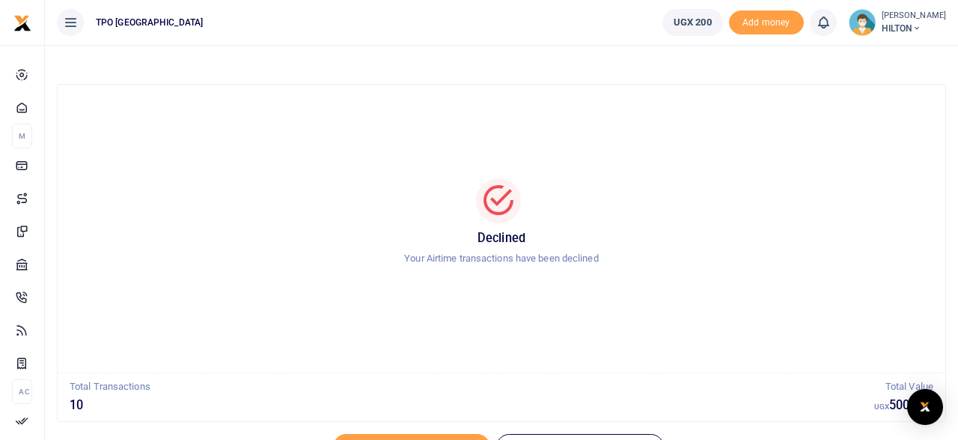
click at [538, 344] on div "Declined Your Airtime transactions have been declined" at bounding box center [502, 229] width 852 height 264
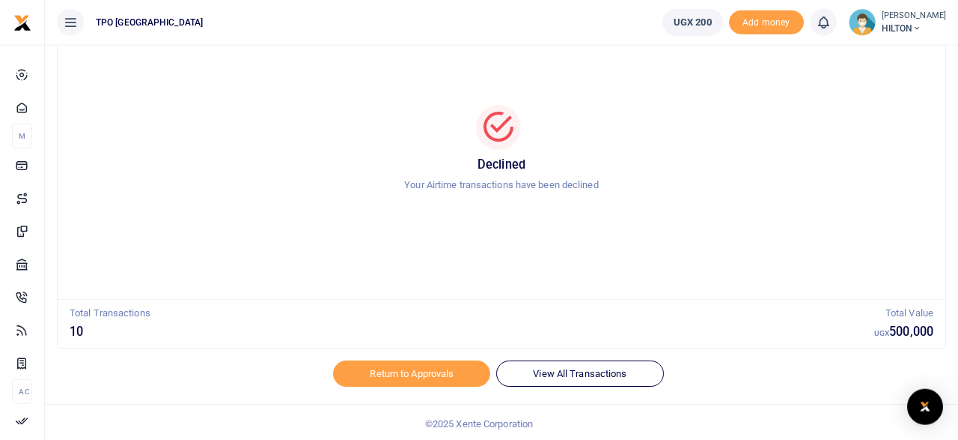
scroll to position [76, 0]
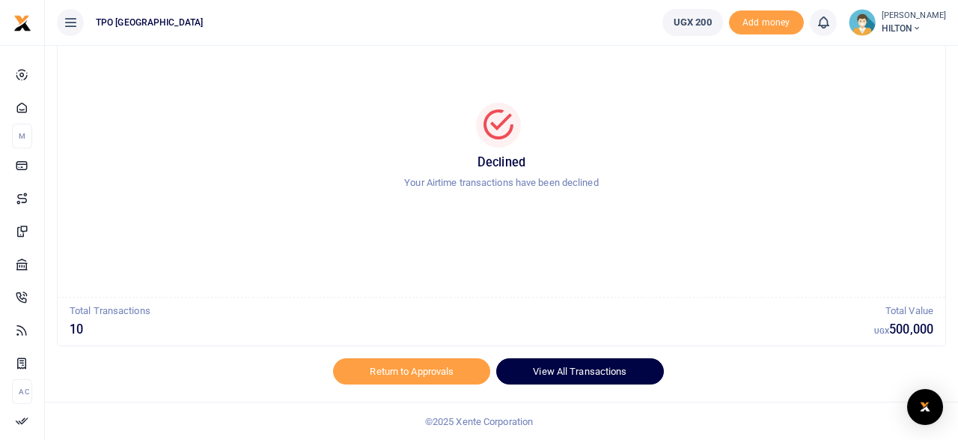
click at [586, 371] on link "View All Transactions" at bounding box center [579, 370] width 167 height 25
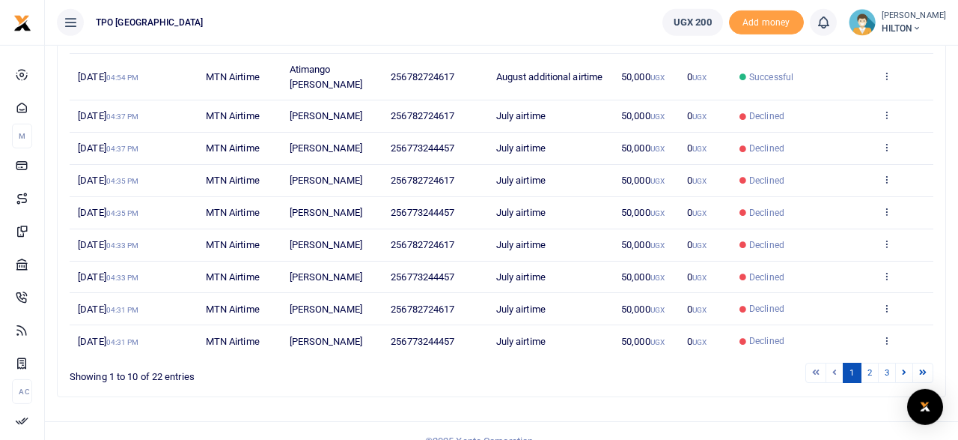
scroll to position [243, 0]
